Goal: Information Seeking & Learning: Learn about a topic

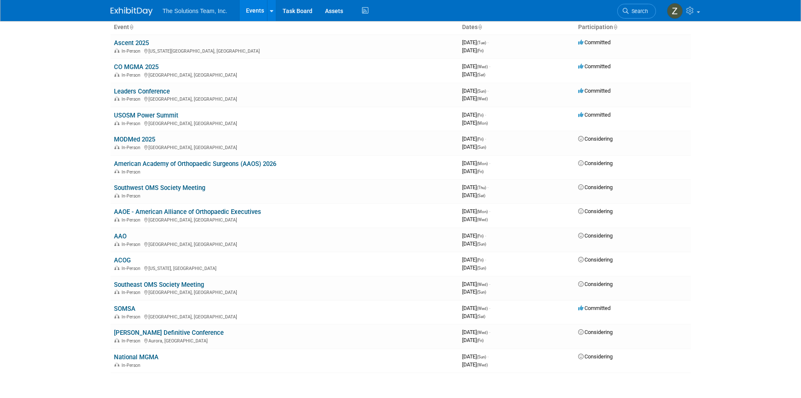
scroll to position [42, 0]
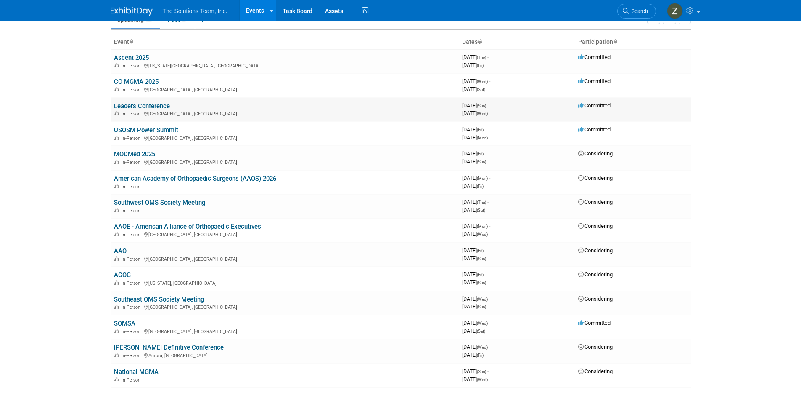
click at [148, 107] on link "Leaders Conference" at bounding box center [142, 106] width 56 height 8
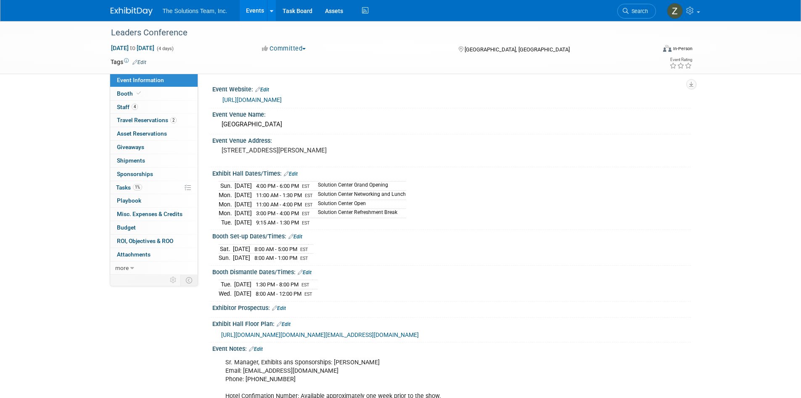
click at [282, 99] on link "https://www.mgma.com/conferences/leaders/overview" at bounding box center [252, 99] width 59 height 7
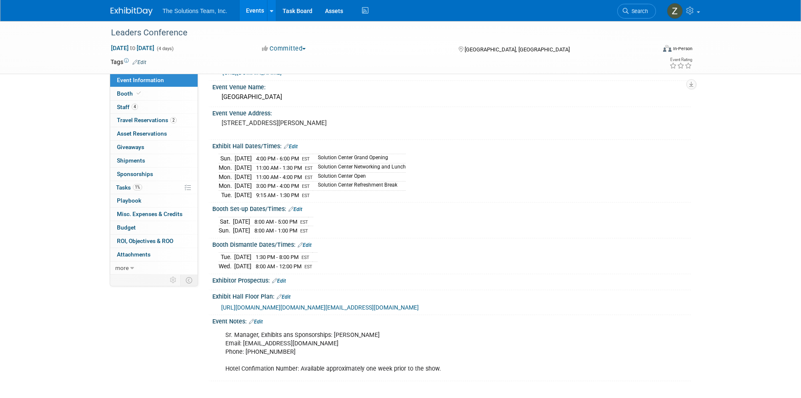
scroll to position [84, 0]
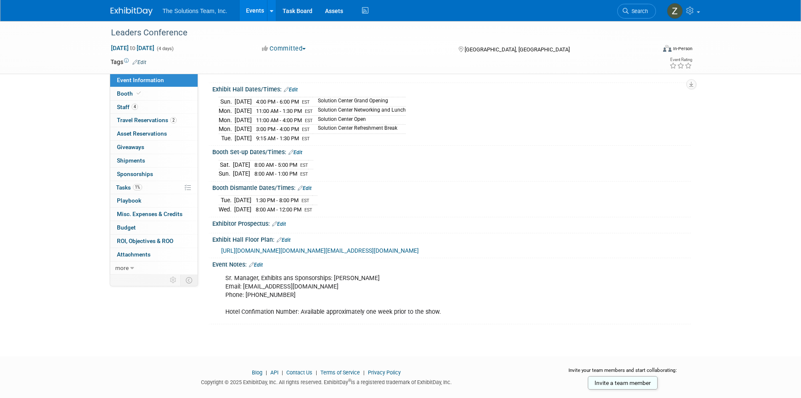
click at [390, 254] on span "https://nam02.safelinks.protection.outlook.com/?url=https%3A%2F%2Fmgmatrial.orb…" at bounding box center [320, 250] width 198 height 7
click at [141, 109] on link "4 Staff 4" at bounding box center [154, 107] width 88 height 13
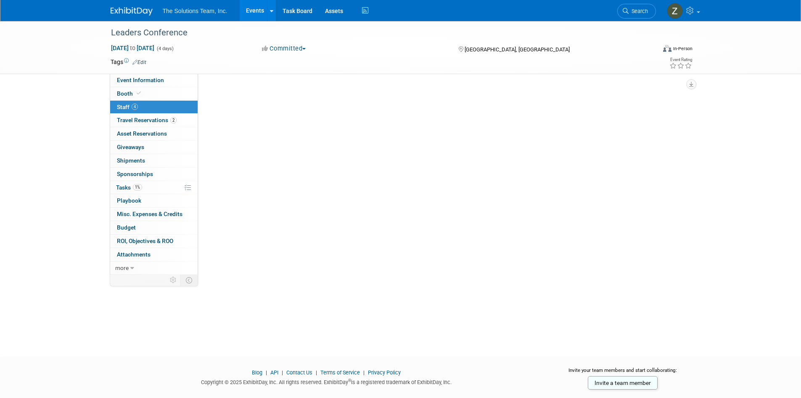
scroll to position [0, 0]
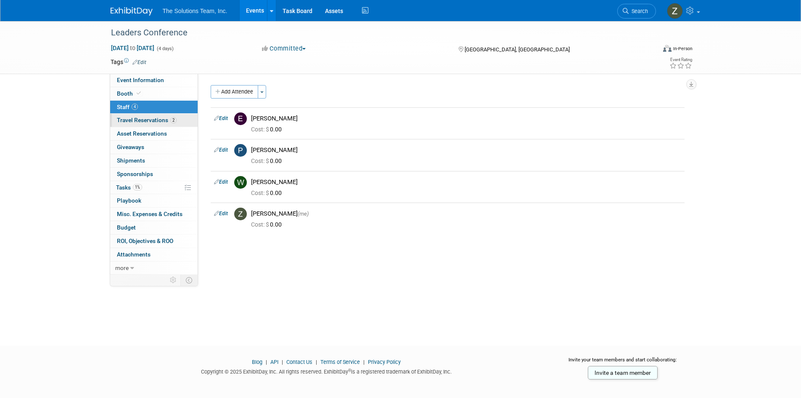
click at [143, 115] on link "2 Travel Reservations 2" at bounding box center [154, 120] width 88 height 13
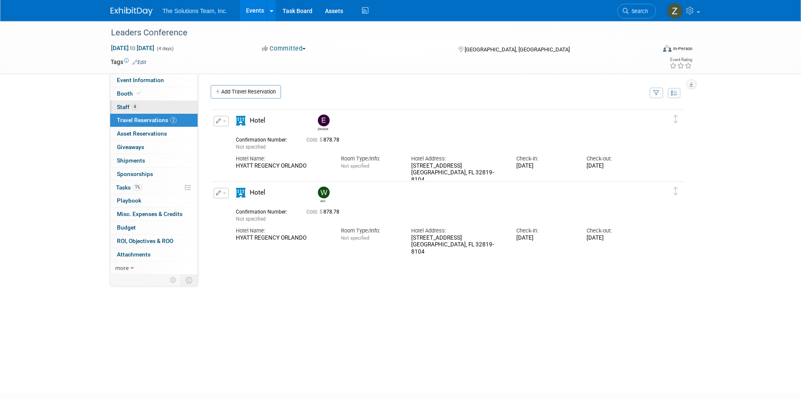
click at [158, 109] on link "4 Staff 4" at bounding box center [154, 107] width 88 height 13
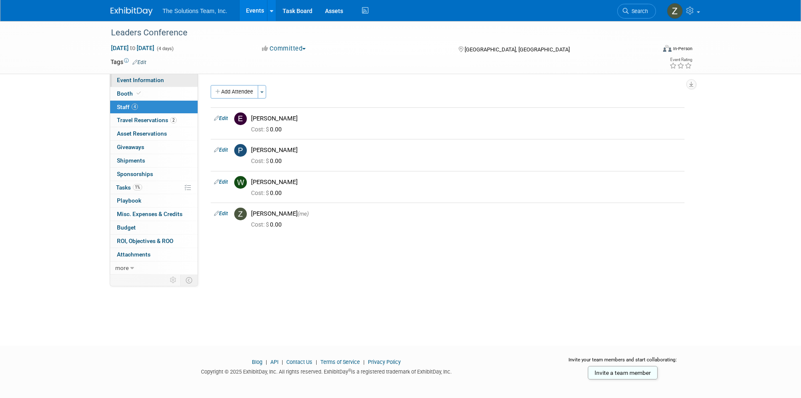
click at [140, 77] on span "Event Information" at bounding box center [140, 80] width 47 height 7
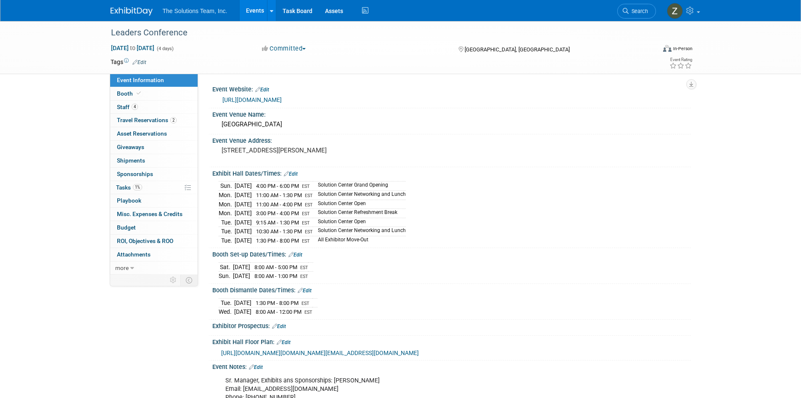
click at [141, 10] on img at bounding box center [132, 11] width 42 height 8
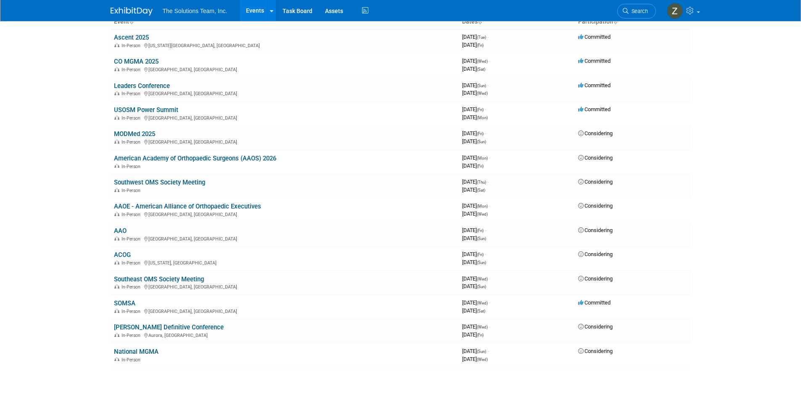
scroll to position [42, 0]
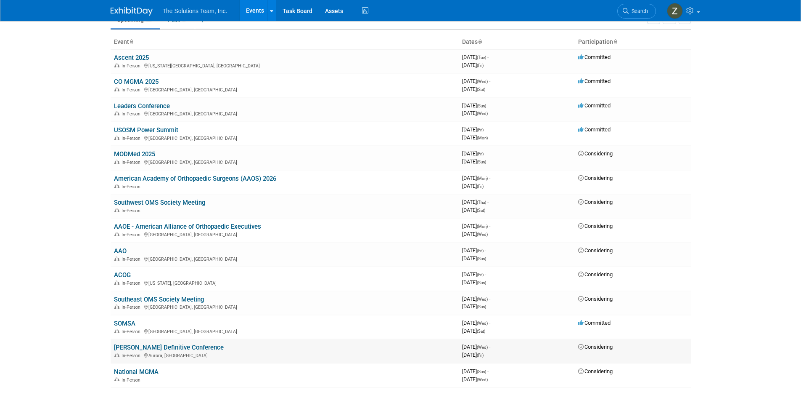
click at [180, 346] on link "[PERSON_NAME] Definitive Conference" at bounding box center [169, 347] width 110 height 8
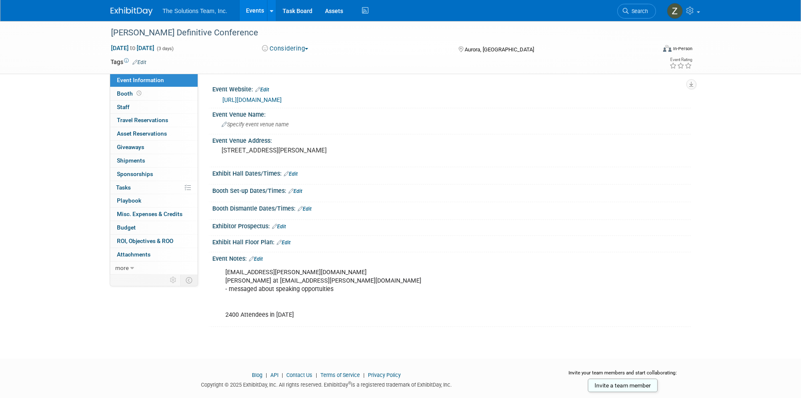
click at [282, 100] on link "https://web.cvent.com/event/f0eb6a74-9e9c-4ac2-8e46-d95b8a37ce58/summary" at bounding box center [252, 99] width 59 height 7
click at [127, 10] on img at bounding box center [132, 11] width 42 height 8
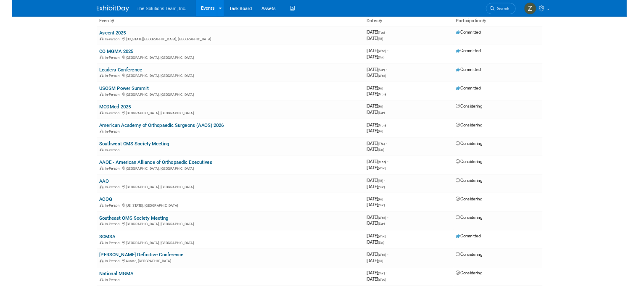
scroll to position [42, 0]
